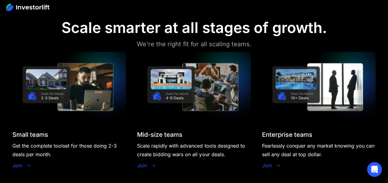
scroll to position [493, 0]
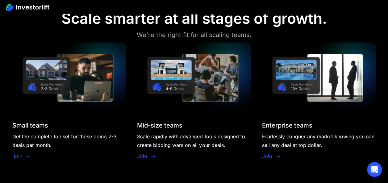
click at [26, 155] on icon at bounding box center [28, 156] width 5 height 5
click at [21, 155] on link "Join" at bounding box center [17, 155] width 10 height 7
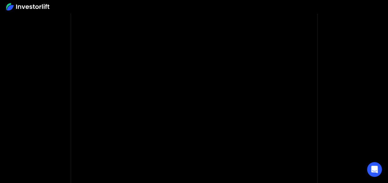
scroll to position [74, 0]
click at [41, 52] on body "* Important: Investorlift requires a minimum investment of $2,000 to join. * * …" at bounding box center [194, 110] width 388 height 369
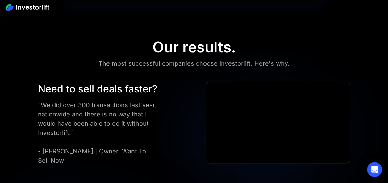
scroll to position [1556, 0]
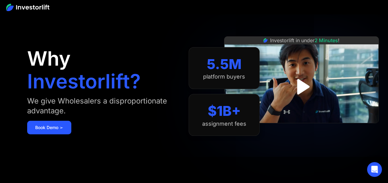
drag, startPoint x: 389, startPoint y: 14, endPoint x: 374, endPoint y: 17, distance: 14.5
click at [374, 17] on div "Investorlift in under 2 Minutes !" at bounding box center [301, 91] width 154 height 183
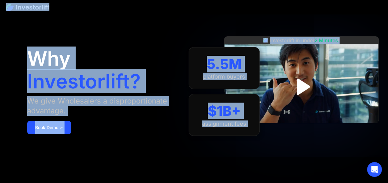
drag, startPoint x: 390, startPoint y: 14, endPoint x: 369, endPoint y: 14, distance: 21.0
click at [120, 34] on div "Why Investorlift? We give Wholesalers a disproportionate advantage. Book Demo ➢" at bounding box center [107, 92] width 161 height 146
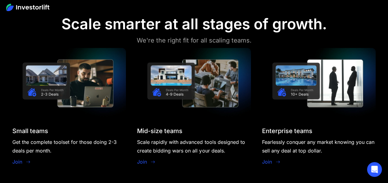
scroll to position [493, 0]
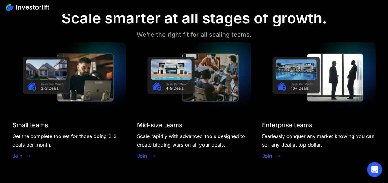
click at [18, 155] on link "Join" at bounding box center [17, 155] width 10 height 7
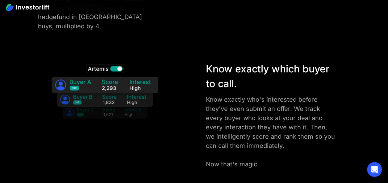
scroll to position [966, 0]
